Goal: Obtain resource: Obtain resource

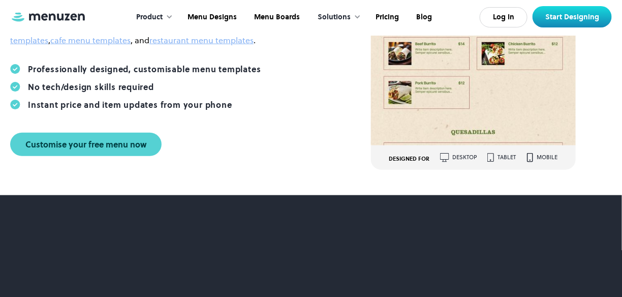
scroll to position [299, 0]
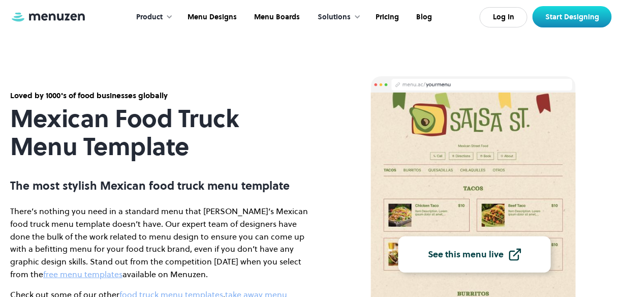
click at [517, 252] on img at bounding box center [515, 254] width 13 height 13
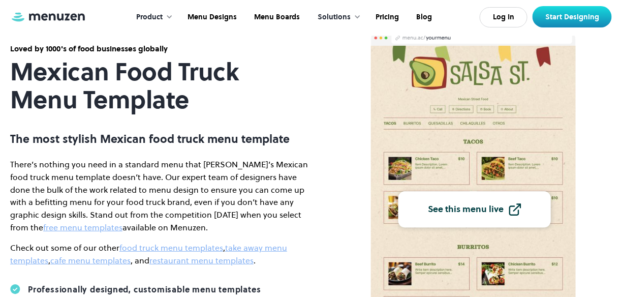
scroll to position [68, 0]
